Goal: Find specific page/section: Find specific page/section

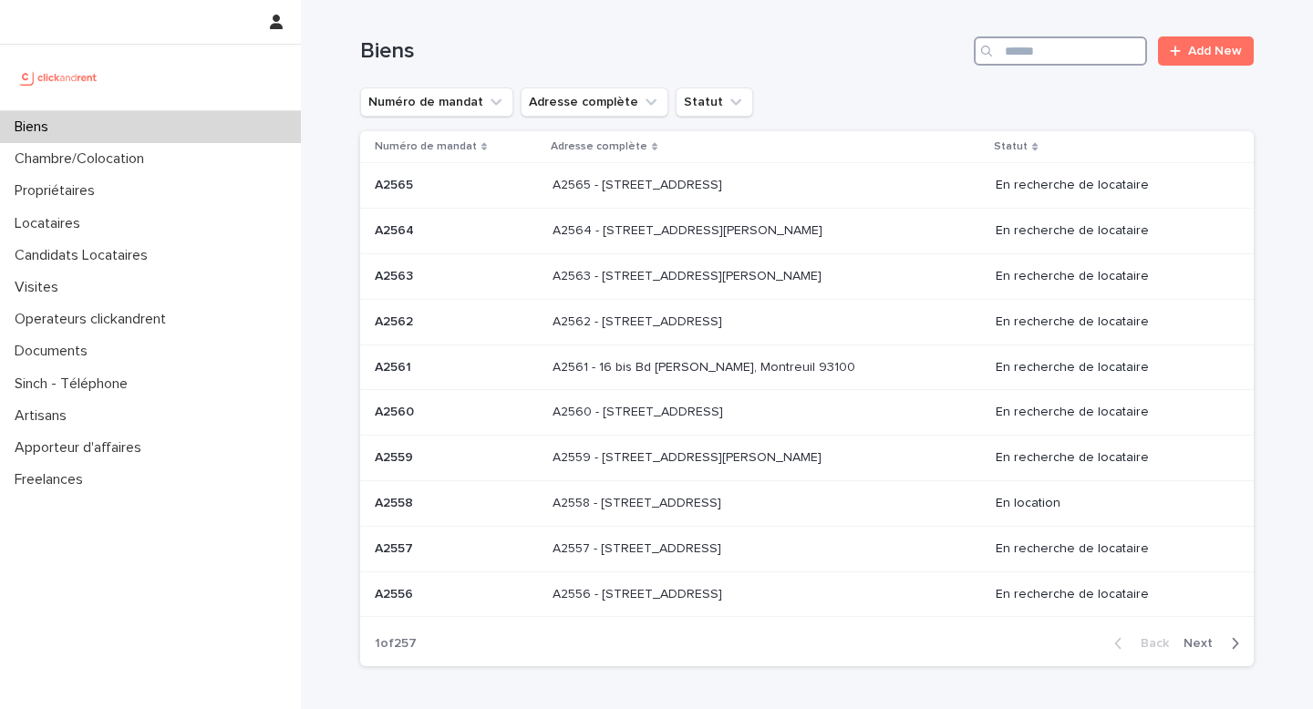
click at [1050, 53] on input "Search" at bounding box center [1060, 50] width 173 height 29
paste input "*****"
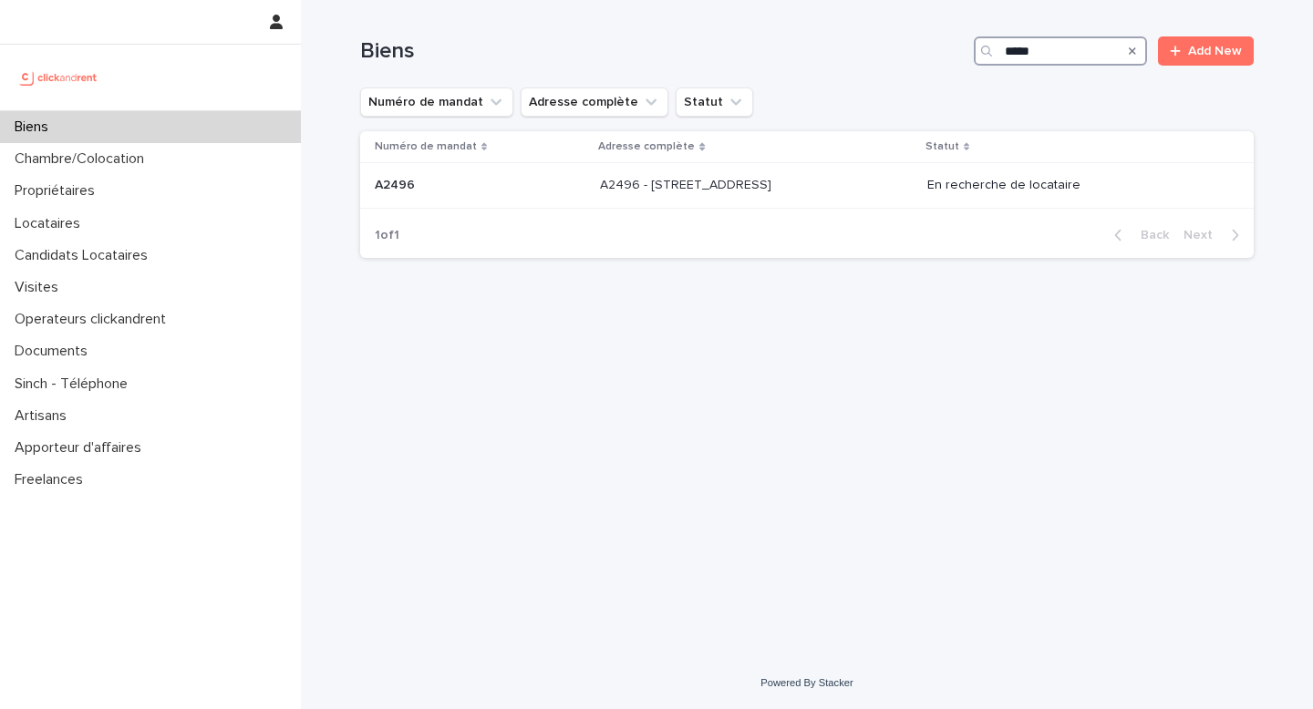
type input "*****"
click at [1136, 52] on div "Search" at bounding box center [1132, 50] width 29 height 29
click at [1134, 52] on icon "Search" at bounding box center [1132, 50] width 7 height 7
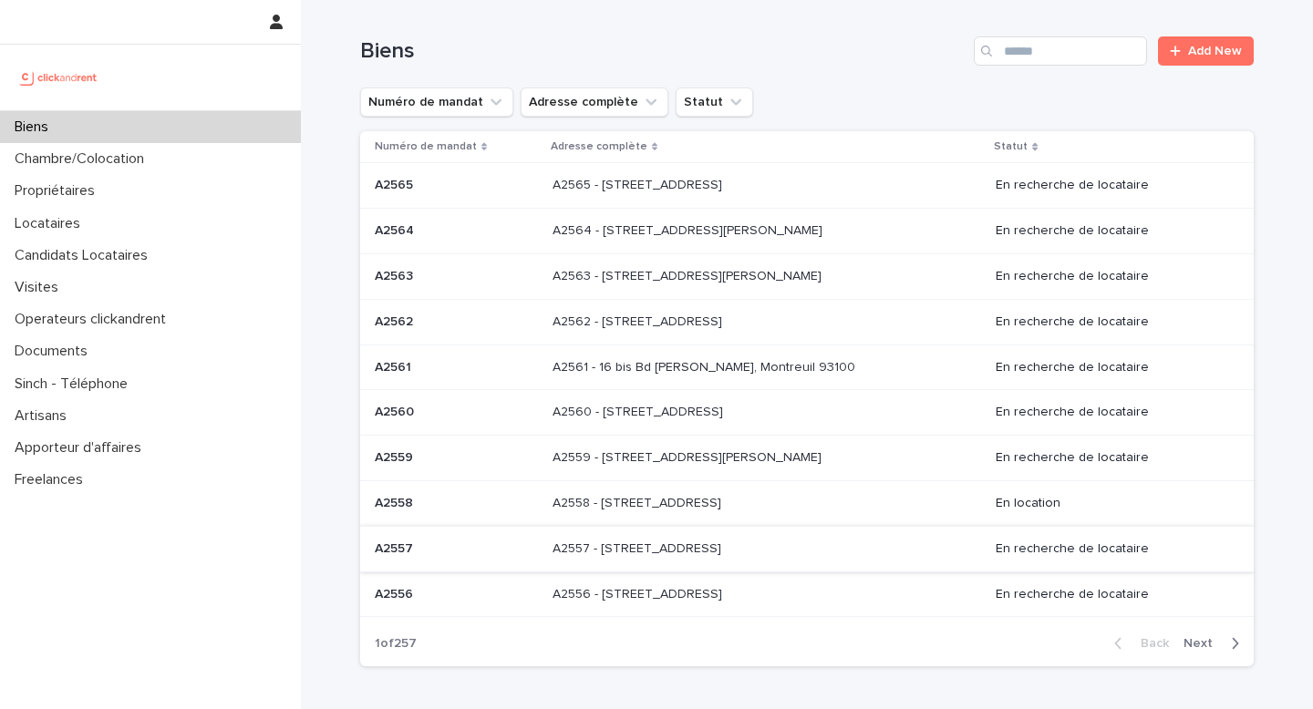
scroll to position [19, 0]
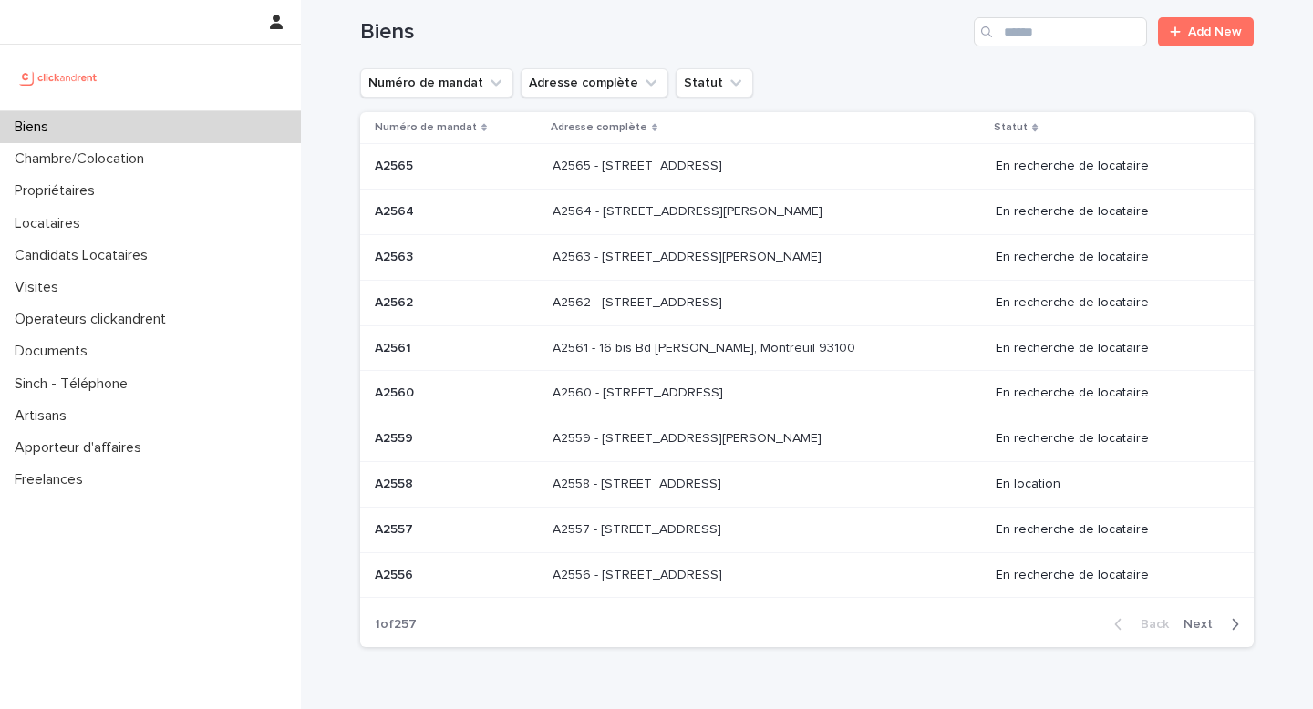
click at [1212, 626] on span "Next" at bounding box center [1203, 624] width 40 height 13
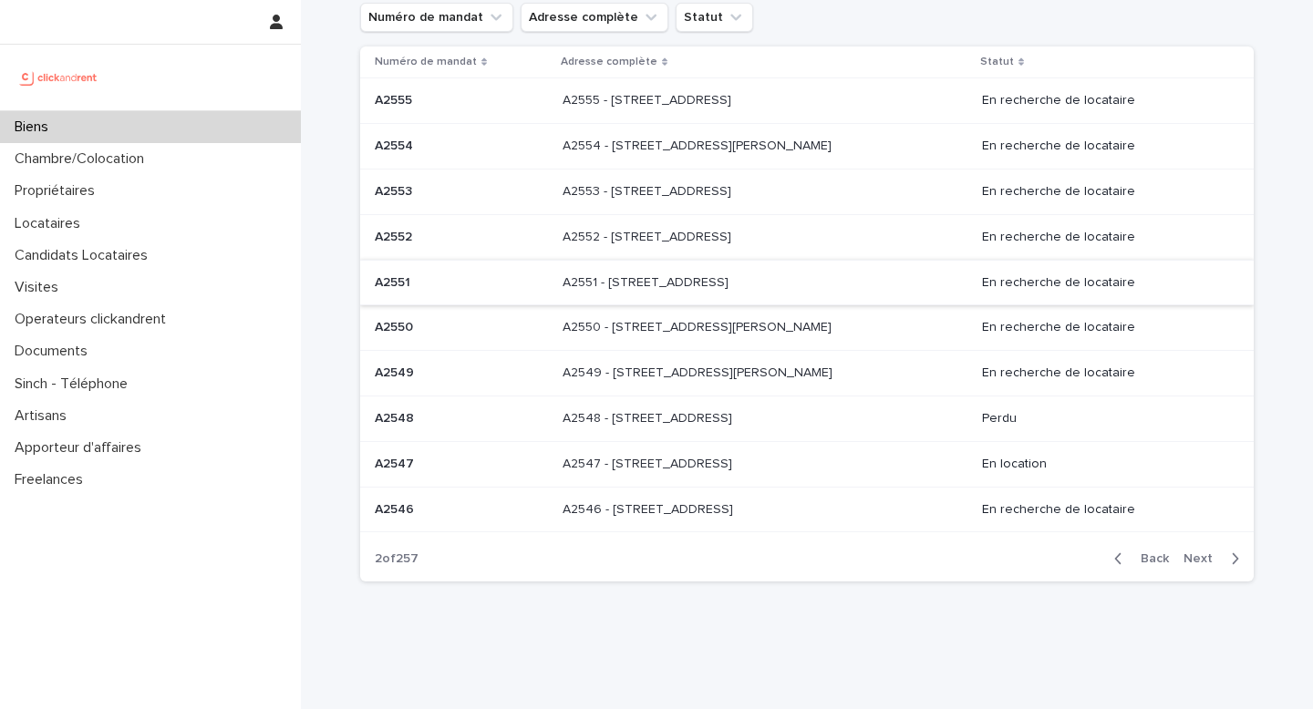
scroll to position [86, 0]
click at [1205, 565] on button "Next" at bounding box center [1214, 558] width 77 height 16
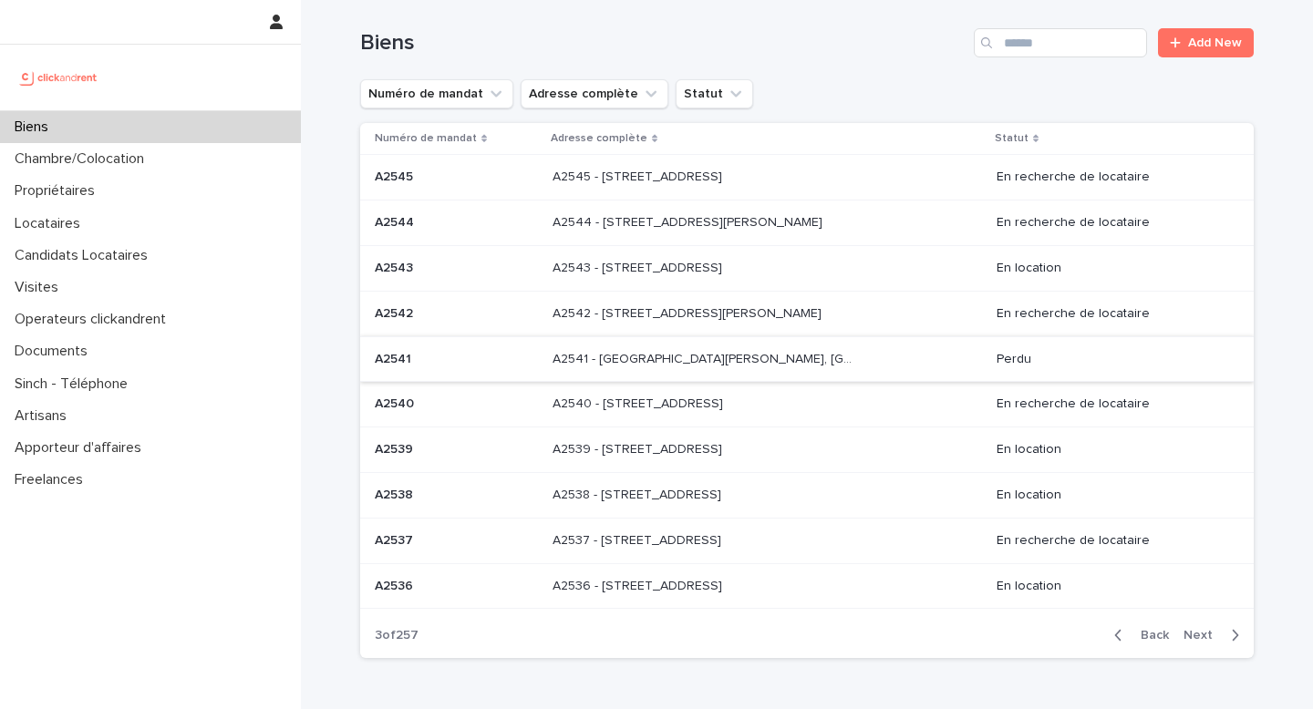
scroll to position [4, 0]
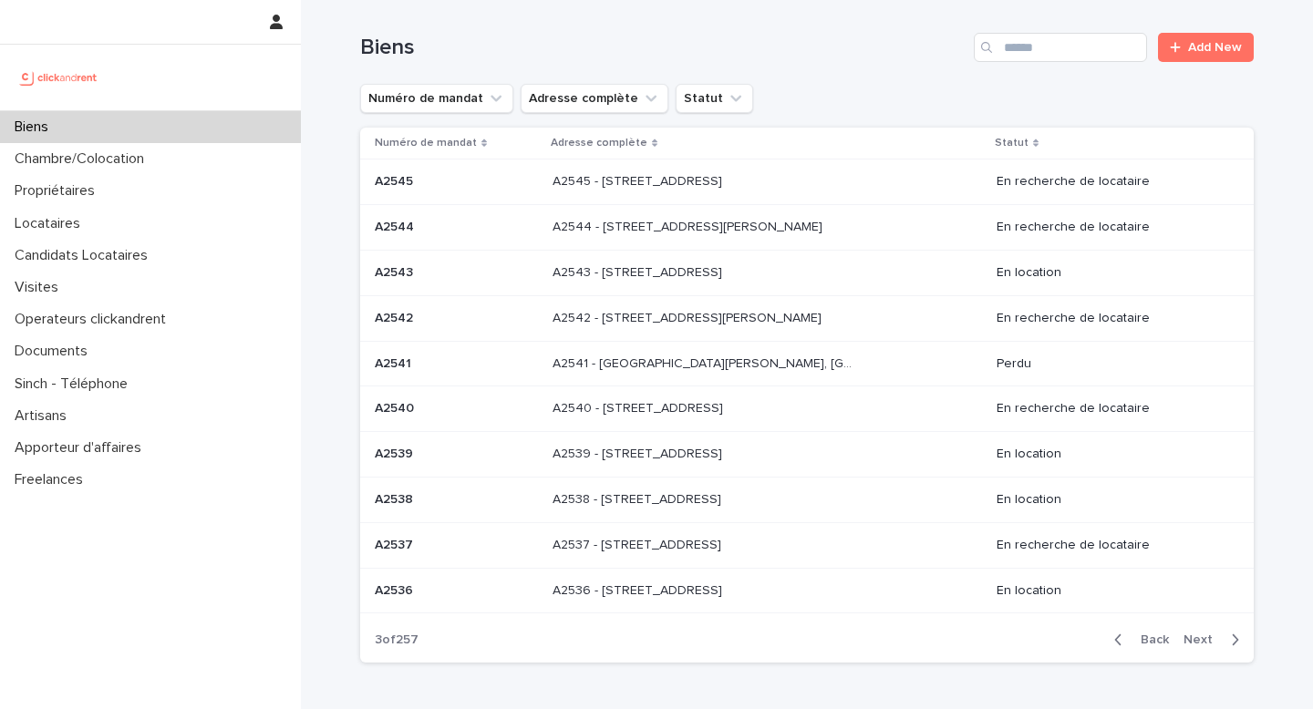
click at [727, 411] on p "A2540 - [STREET_ADDRESS]" at bounding box center [639, 406] width 174 height 19
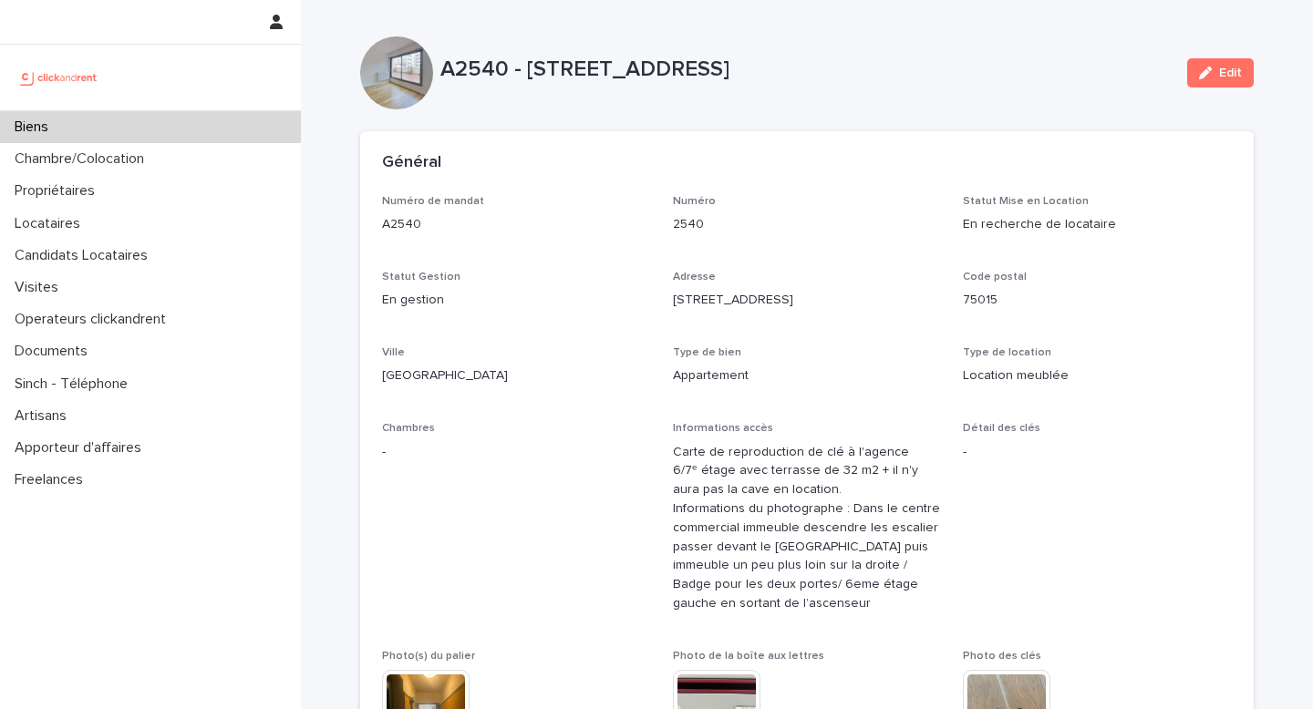
click at [77, 124] on div "Biens" at bounding box center [150, 127] width 301 height 32
